Goal: Task Accomplishment & Management: Manage account settings

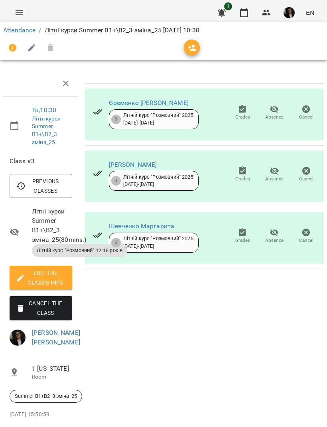
click at [16, 33] on link "Attendance" at bounding box center [19, 30] width 32 height 8
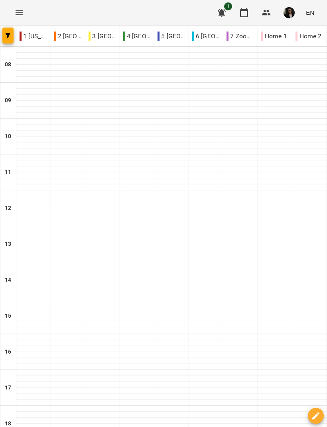
type input "**********"
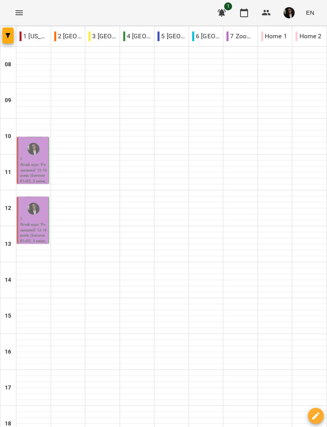
click at [27, 160] on p "3" at bounding box center [33, 159] width 27 height 6
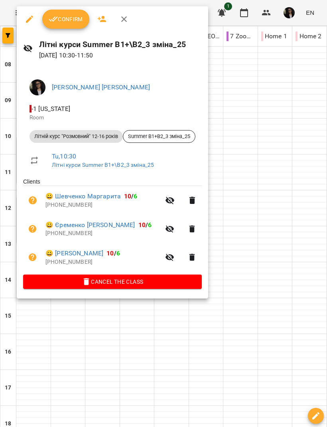
click at [63, 26] on button "Confirm" at bounding box center [65, 19] width 47 height 19
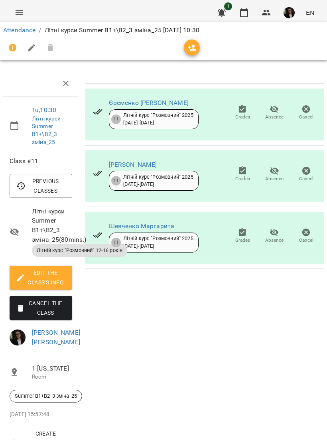
click at [285, 18] on img "button" at bounding box center [288, 12] width 11 height 11
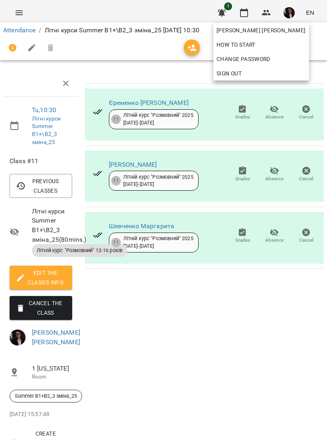
click at [17, 30] on div at bounding box center [163, 220] width 327 height 440
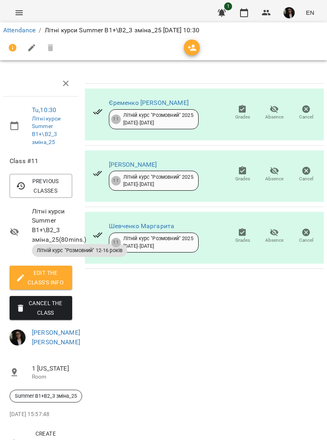
click at [14, 32] on link "Attendance" at bounding box center [19, 30] width 32 height 8
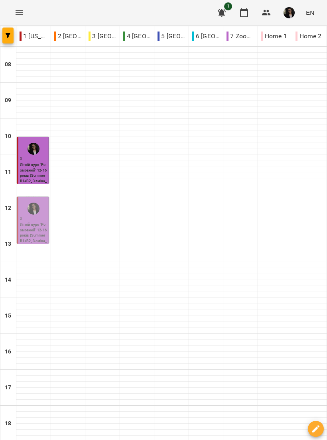
scroll to position [118, 0]
click at [36, 426] on div at bounding box center [33, 438] width 34 height 6
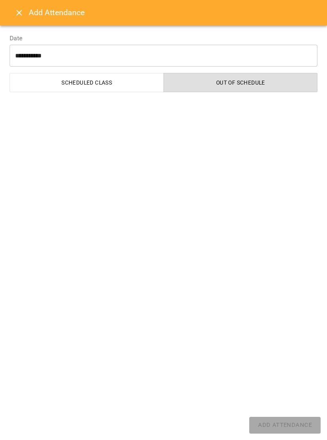
select select "**********"
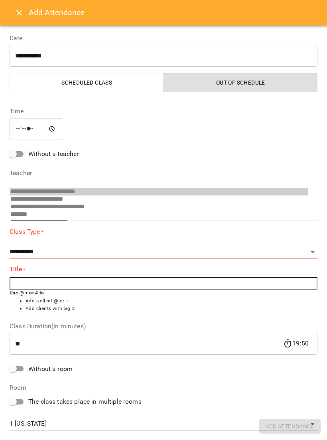
click at [20, 14] on icon "Close" at bounding box center [19, 13] width 6 height 6
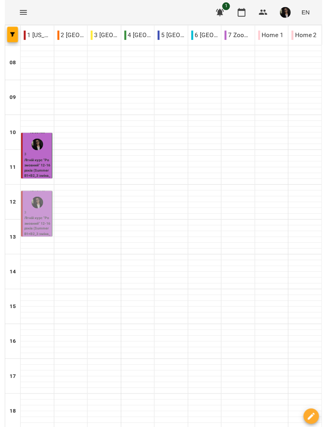
scroll to position [0, 0]
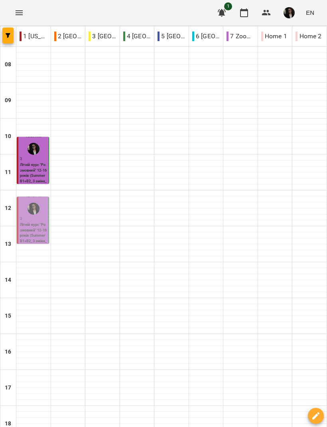
click at [30, 169] on p "Літній курс "Розмовний" 12-16 років (Summer B1+B2_3 зміна_25)" at bounding box center [33, 175] width 27 height 27
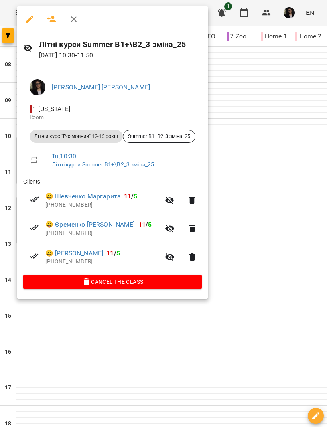
click at [174, 256] on icon "button" at bounding box center [169, 257] width 9 height 8
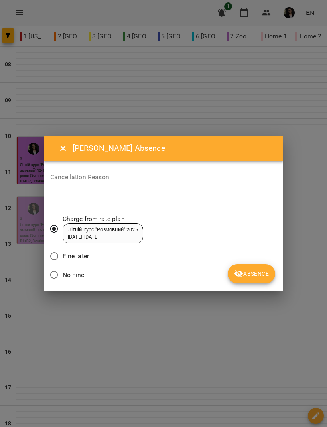
click at [255, 272] on span "Absence" at bounding box center [251, 274] width 35 height 10
